Goal: Check status: Check status

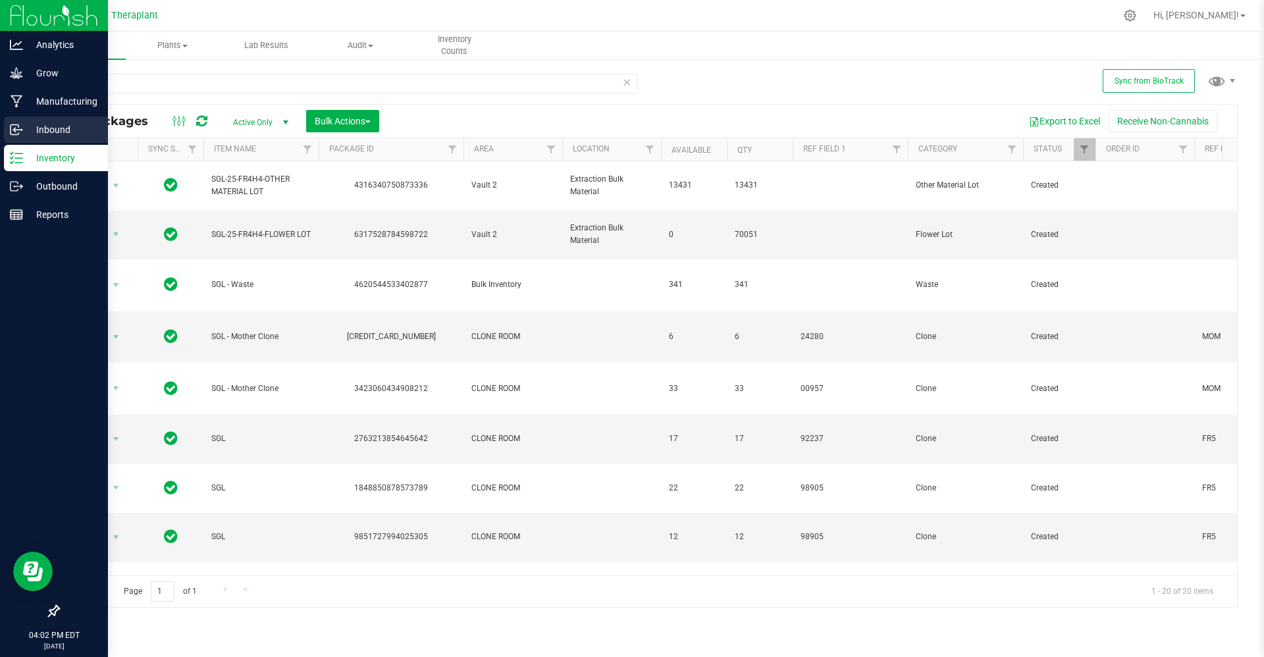
scroll to position [0, 36]
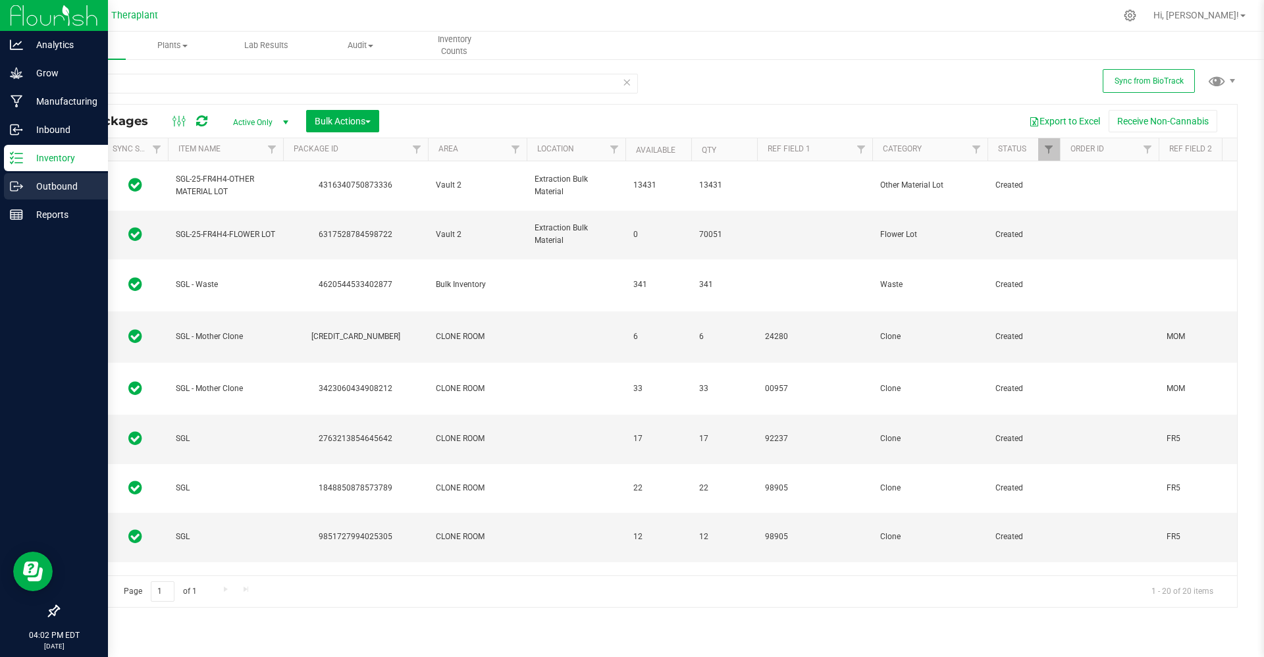
click at [58, 178] on p "Outbound" at bounding box center [62, 186] width 79 height 16
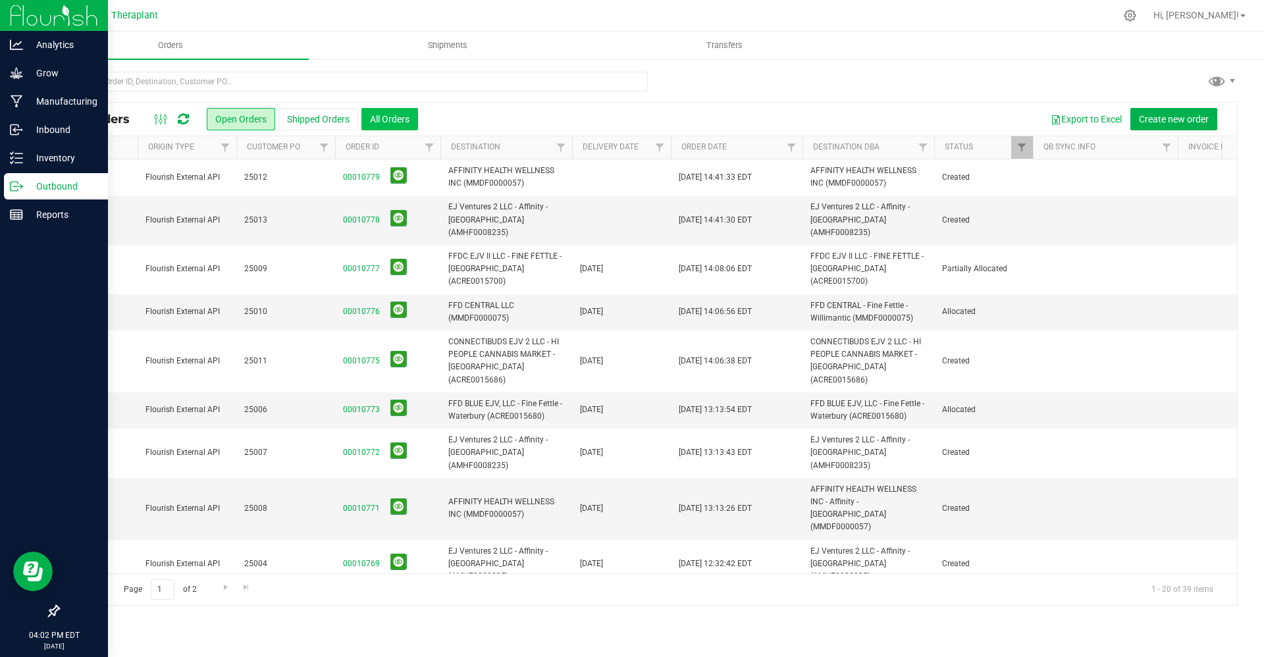
click at [398, 117] on button "All Orders" at bounding box center [389, 119] width 57 height 22
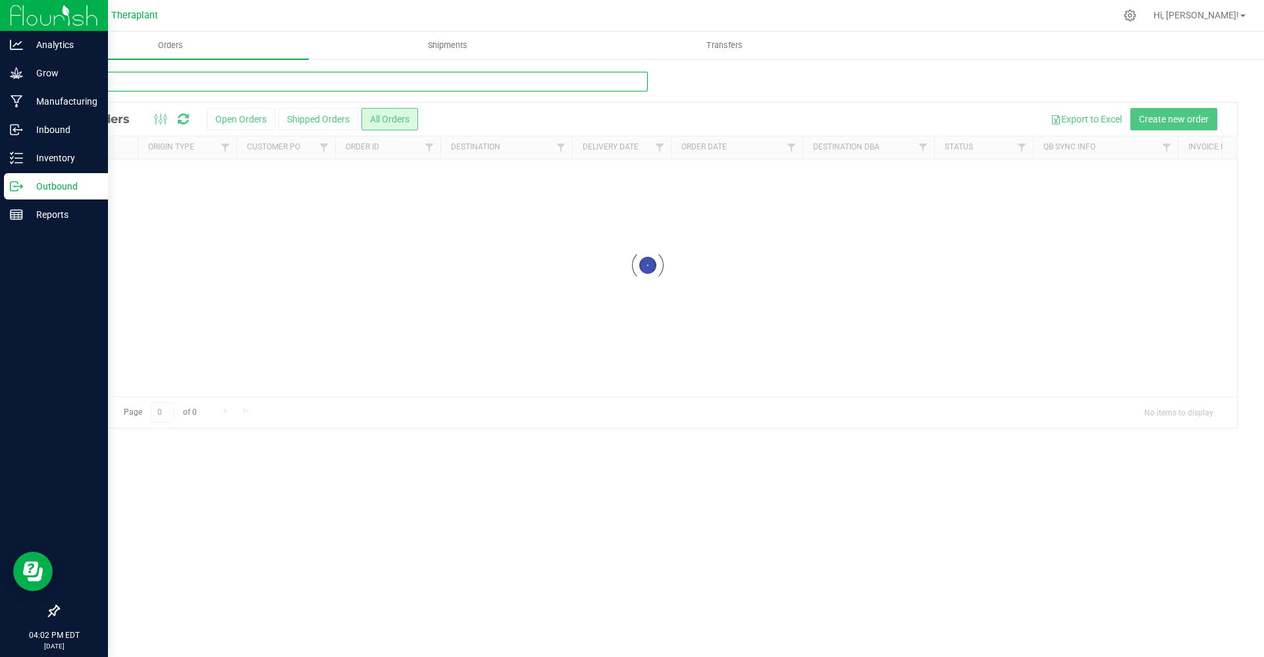
click at [369, 82] on input "text" at bounding box center [353, 82] width 590 height 20
paste input "10606"
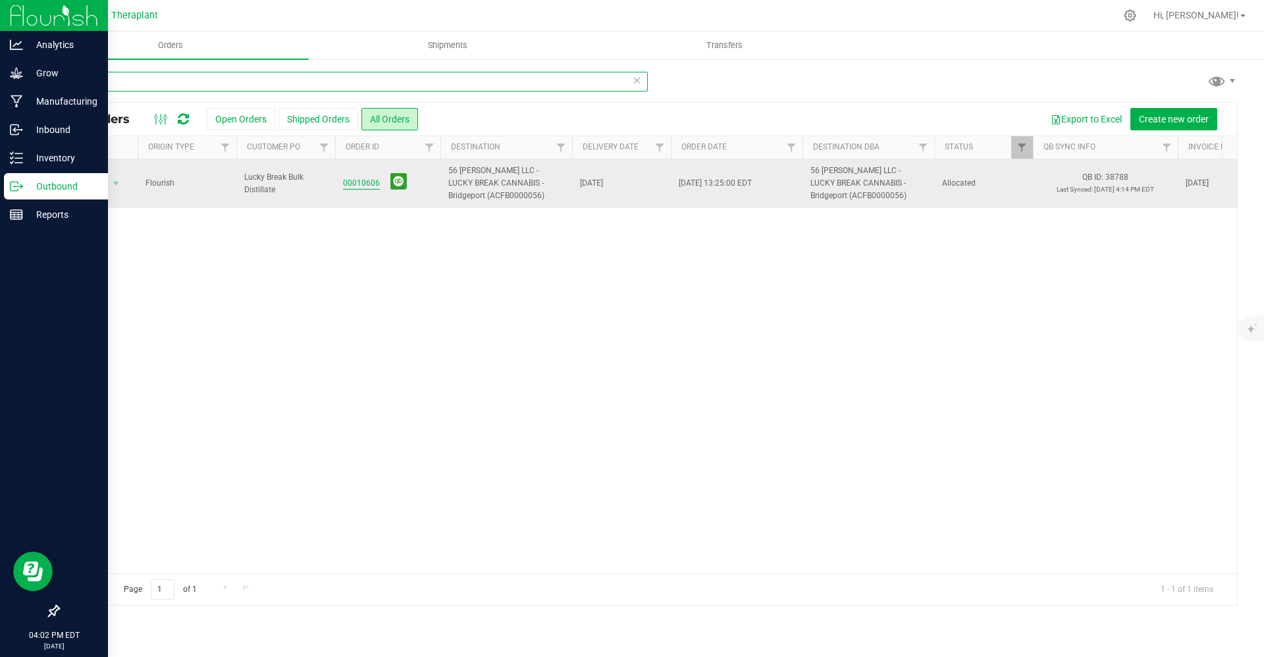
type input "10606"
click at [358, 178] on link "00010606" at bounding box center [361, 183] width 37 height 13
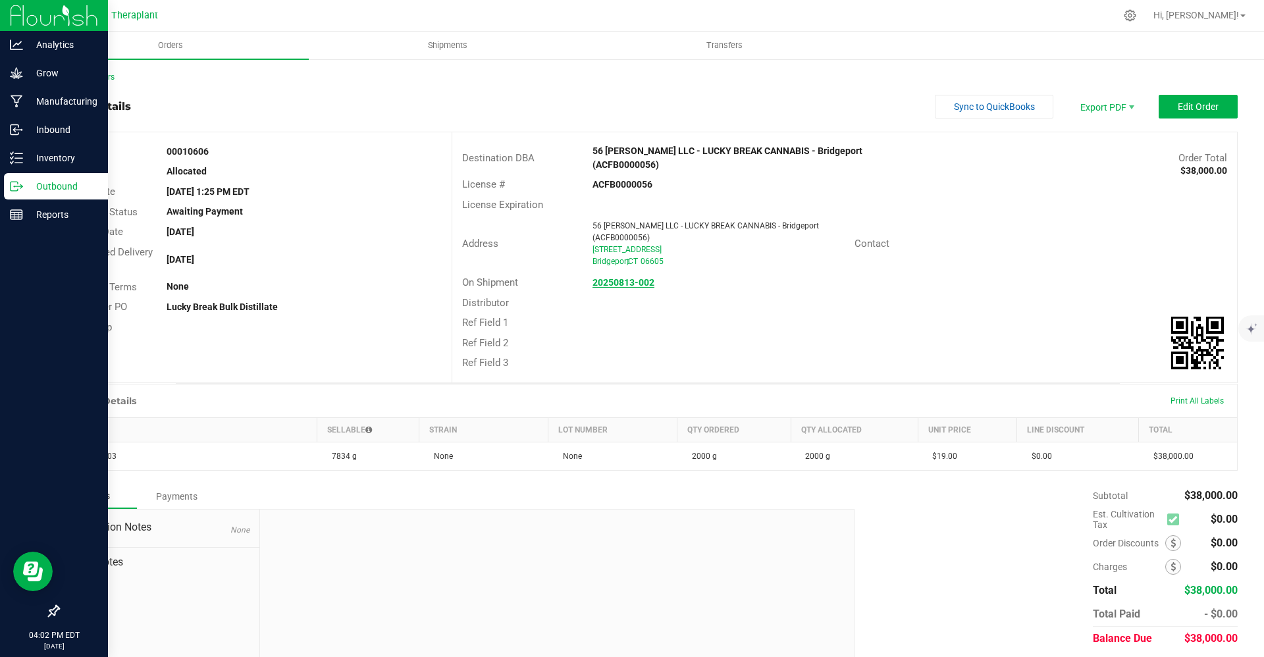
click at [615, 277] on strong "20250813-002" at bounding box center [623, 282] width 62 height 11
